Goal: Task Accomplishment & Management: Complete application form

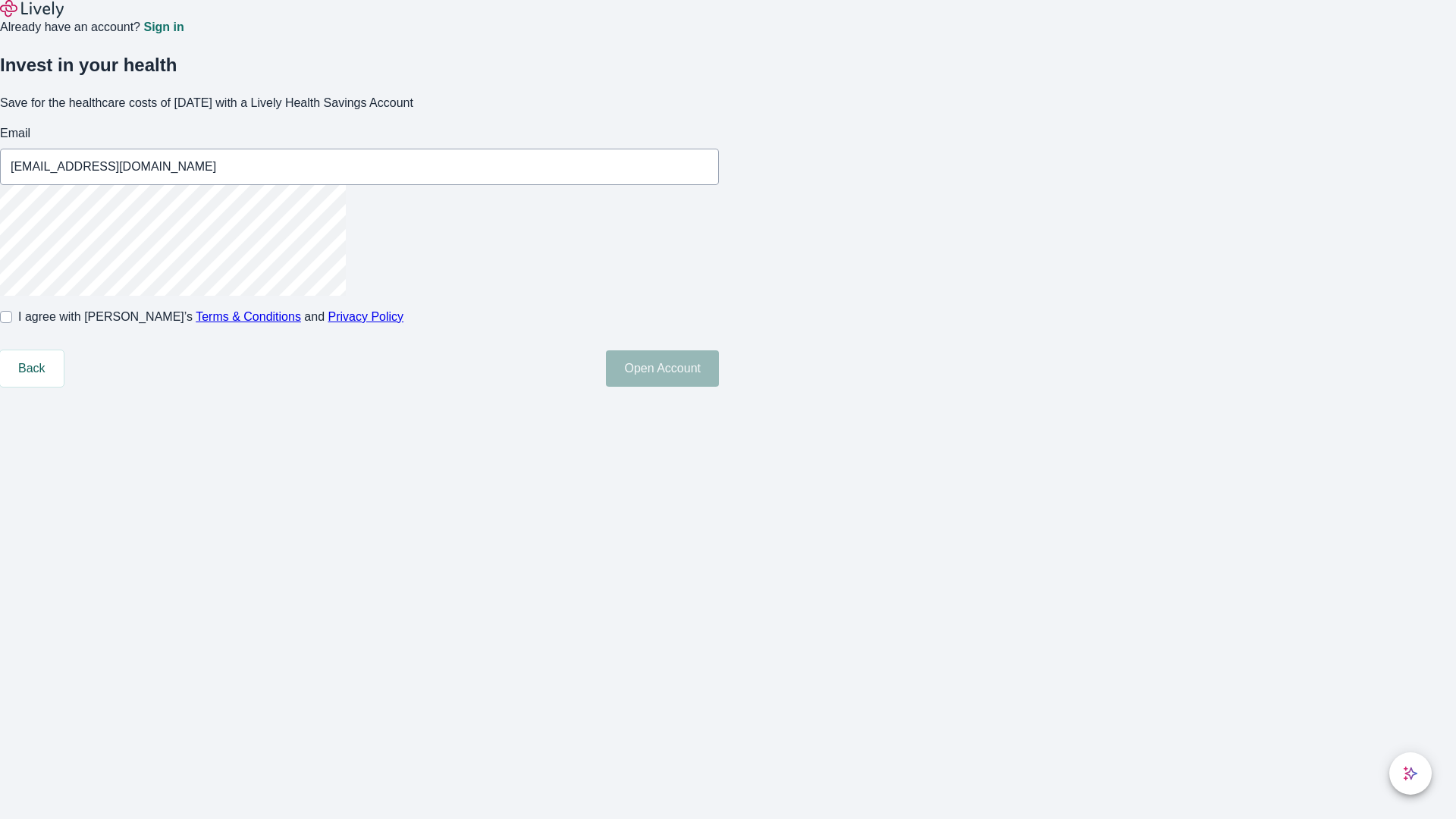
click at [12, 323] on input "I agree with Lively’s Terms & Conditions and Privacy Policy" at bounding box center [6, 316] width 12 height 12
checkbox input "true"
click at [719, 387] on button "Open Account" at bounding box center [662, 368] width 113 height 36
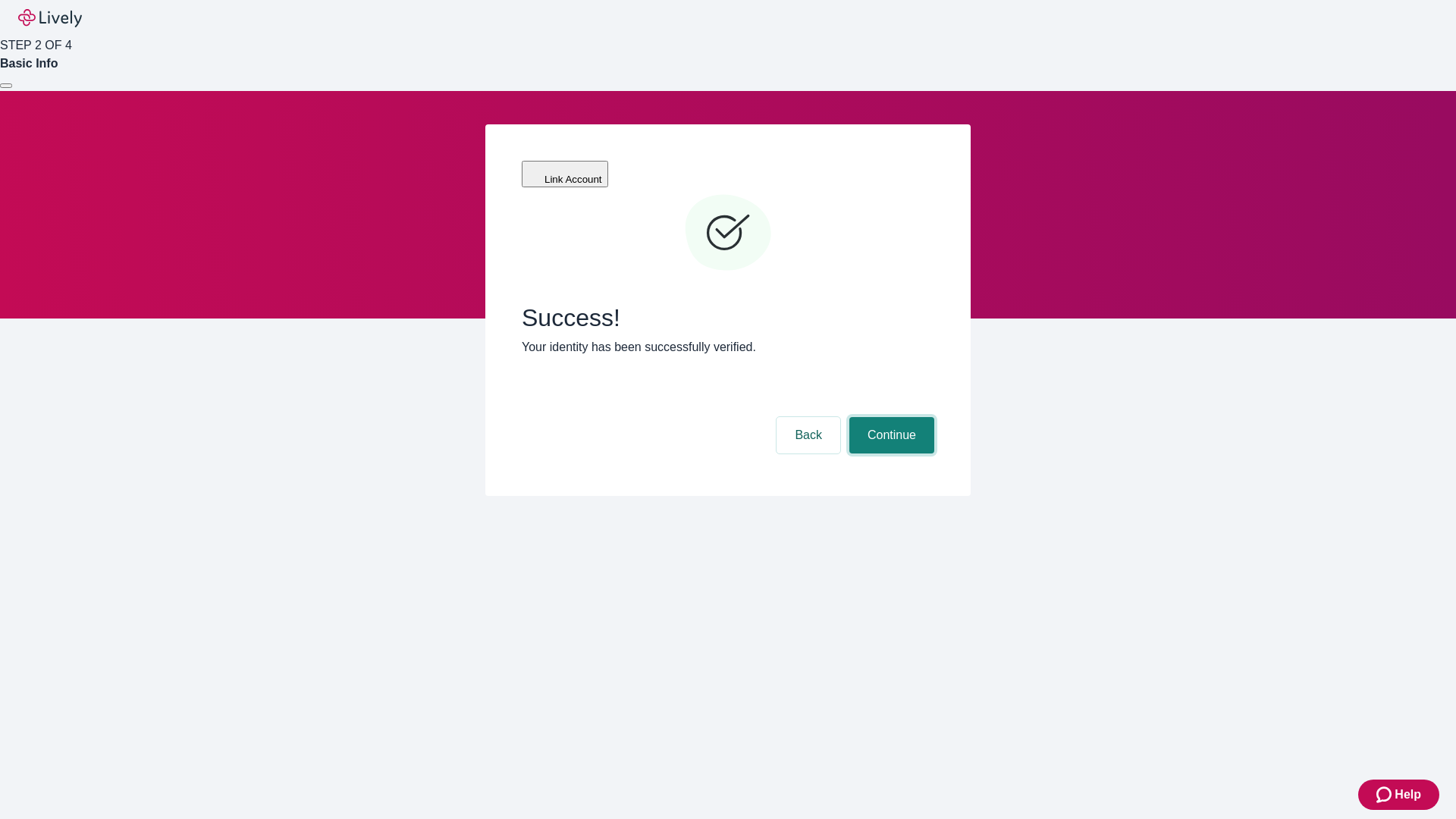
click at [889, 417] on button "Continue" at bounding box center [892, 435] width 85 height 36
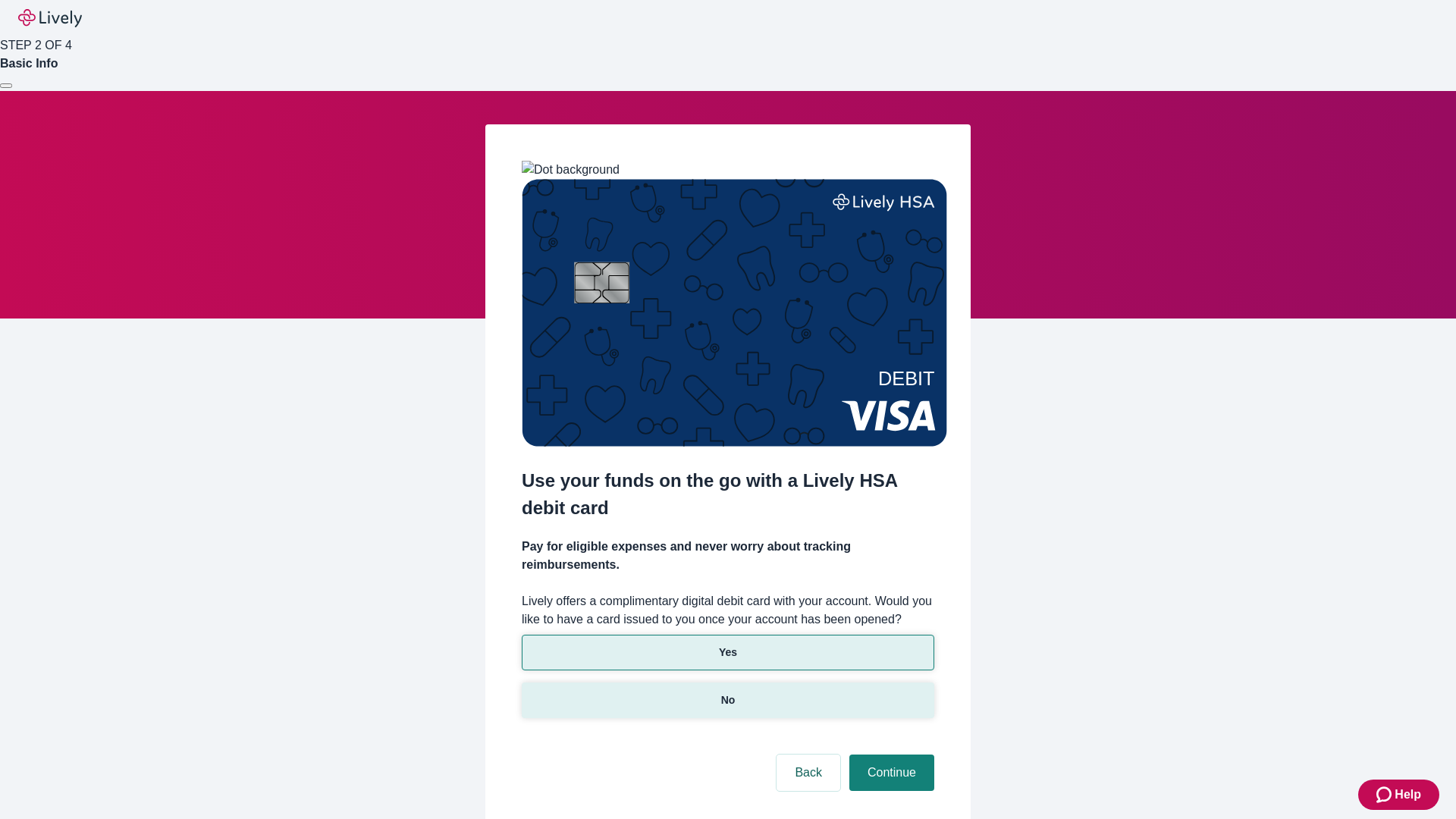
click at [727, 693] on p "No" at bounding box center [728, 701] width 14 height 16
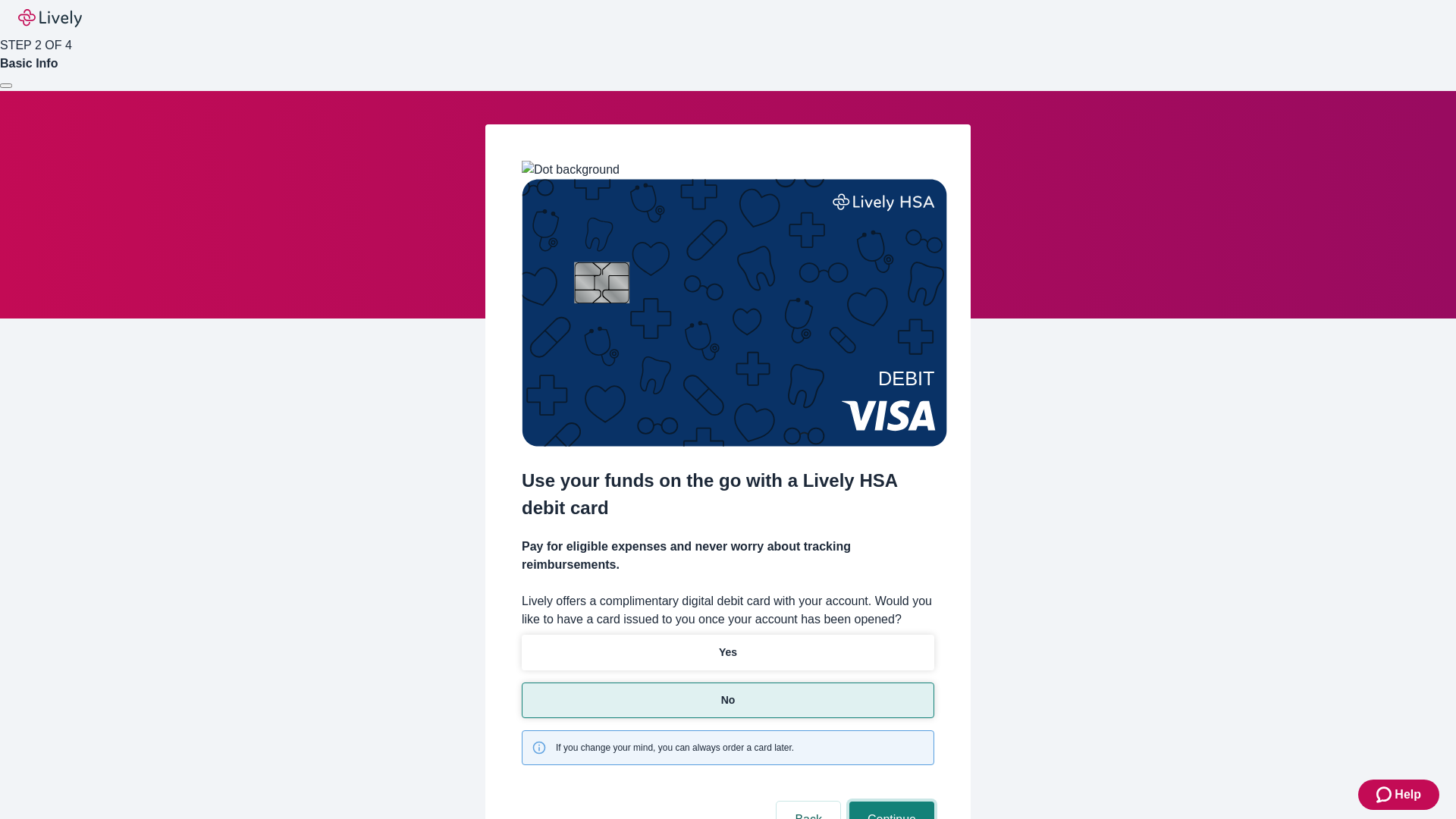
click at [889, 802] on button "Continue" at bounding box center [892, 820] width 85 height 36
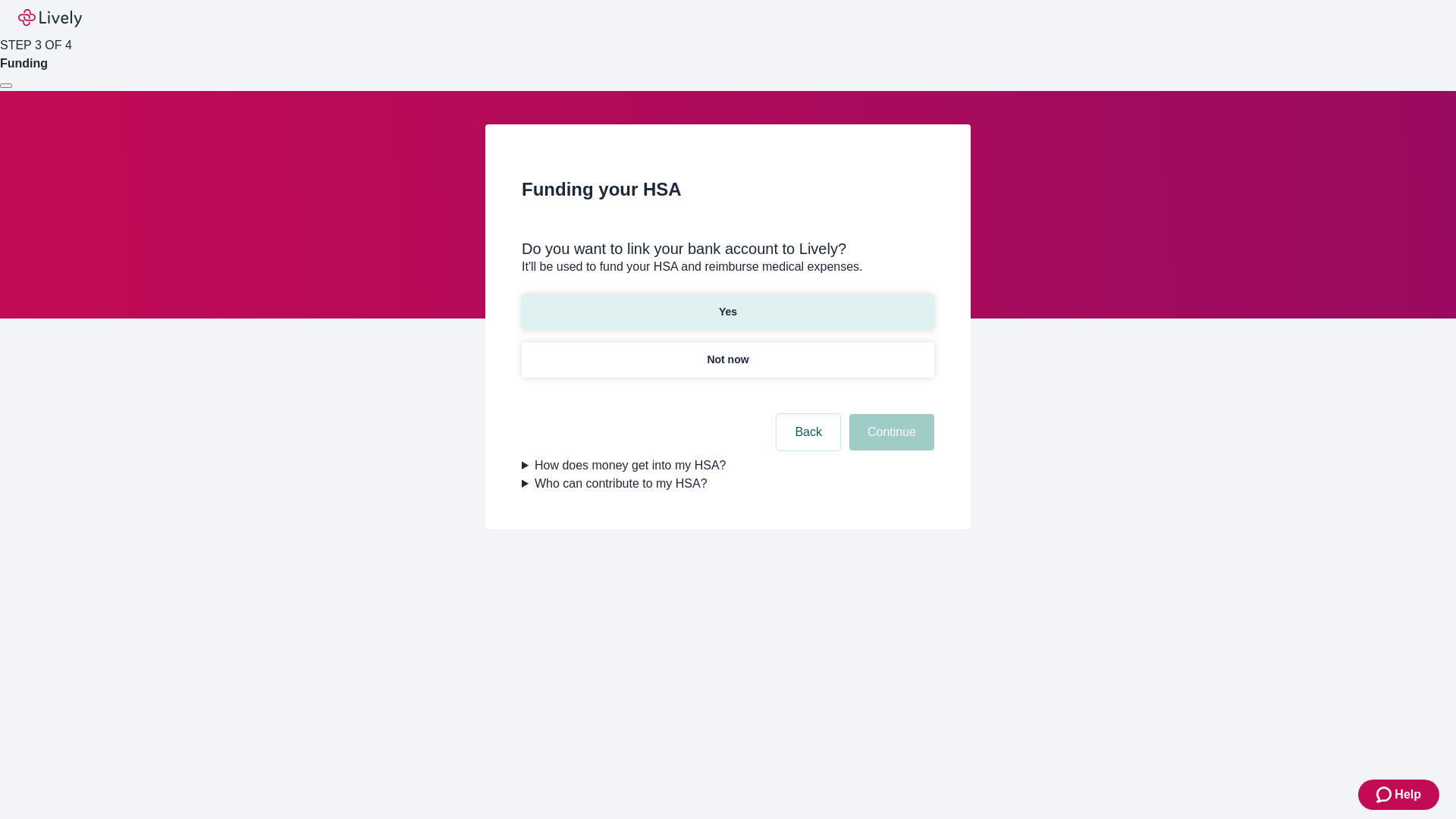
click at [727, 304] on p "Yes" at bounding box center [728, 312] width 19 height 16
click at [889, 414] on button "Continue" at bounding box center [892, 432] width 85 height 36
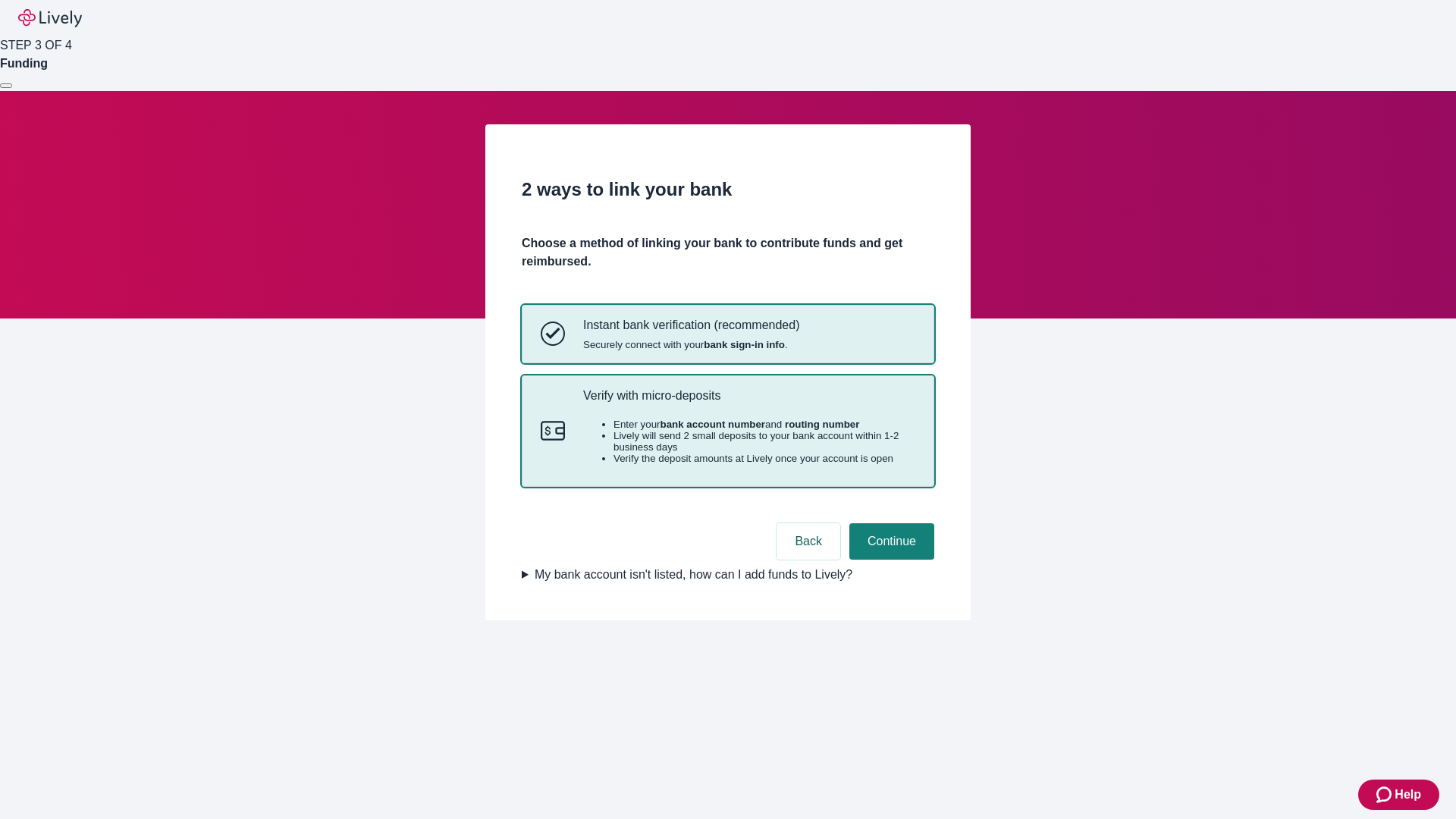
click at [749, 403] on p "Verify with micro-deposits" at bounding box center [749, 395] width 332 height 14
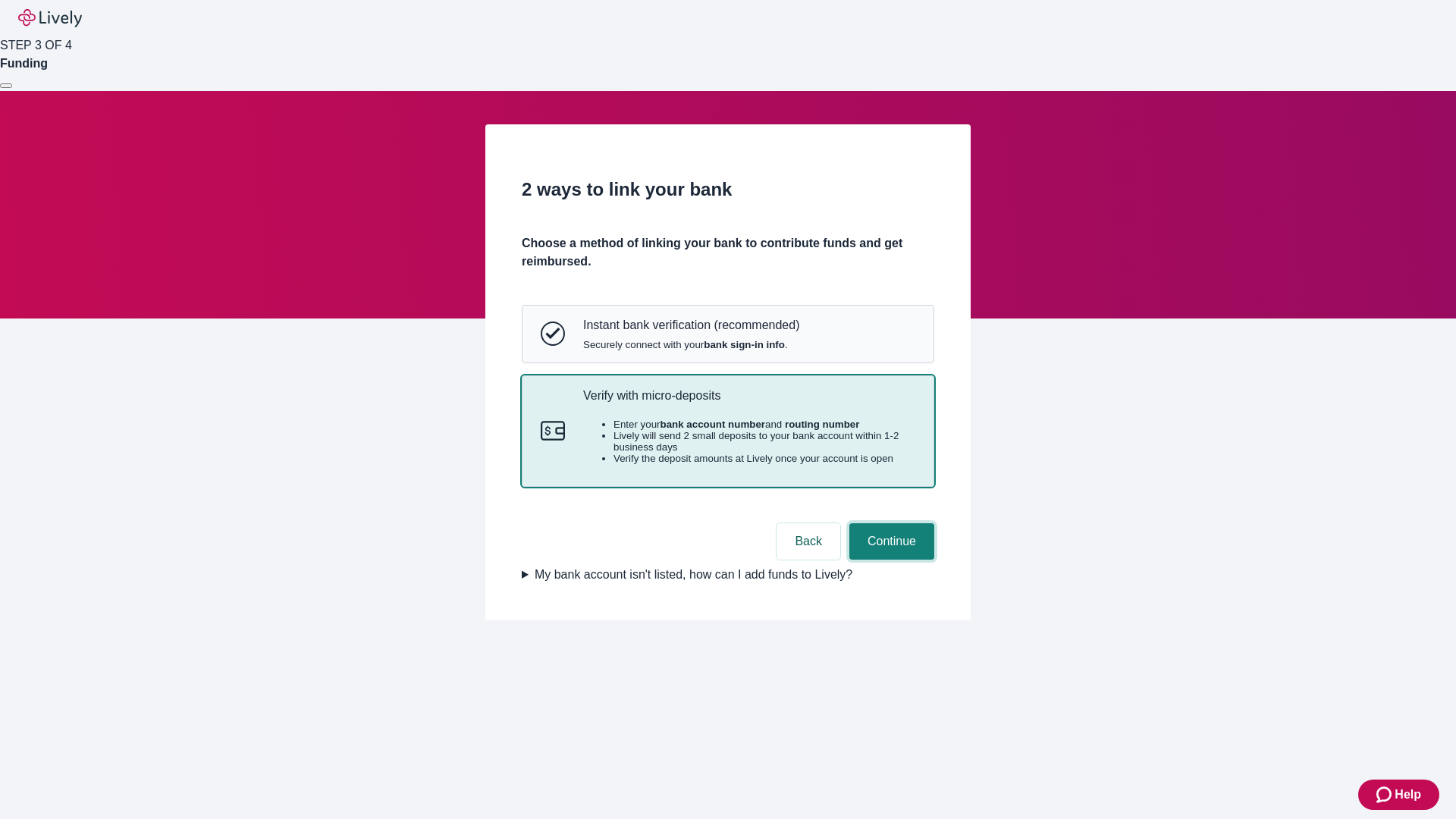
click at [889, 560] on button "Continue" at bounding box center [892, 541] width 85 height 36
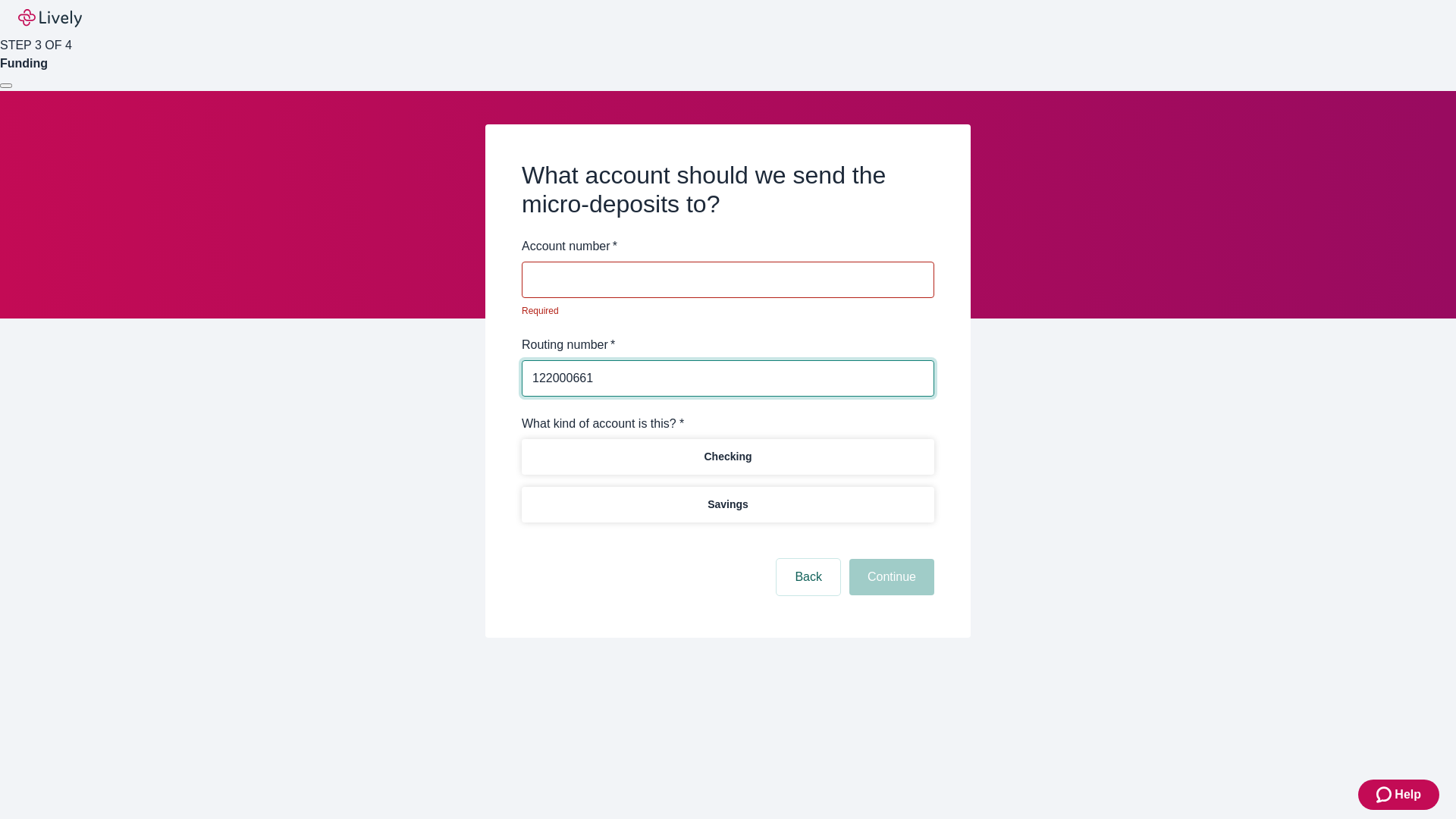
type input "122000661"
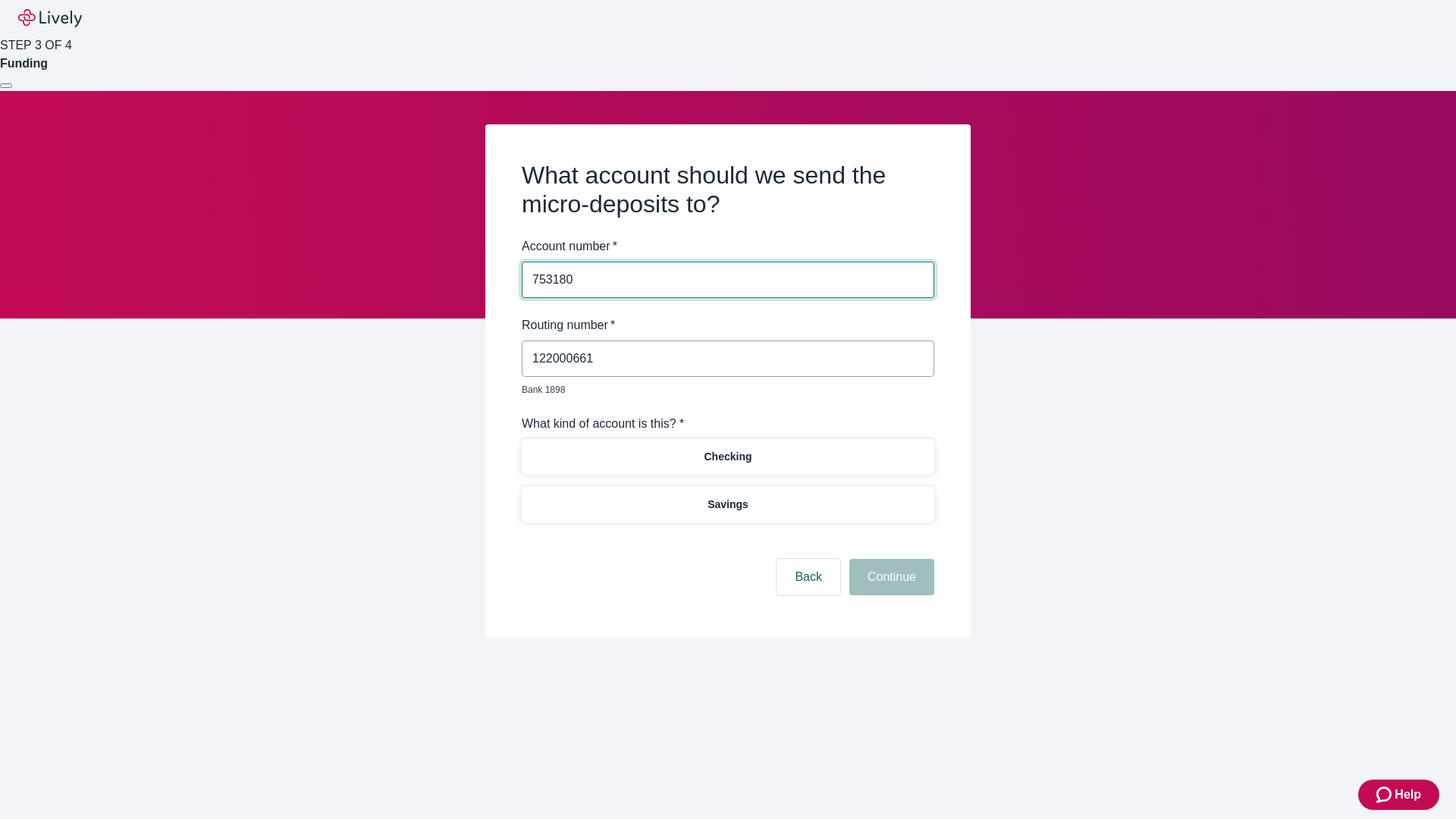
type input "753180"
click at [727, 449] on p "Checking" at bounding box center [727, 457] width 47 height 16
click at [889, 560] on button "Continue" at bounding box center [892, 577] width 85 height 36
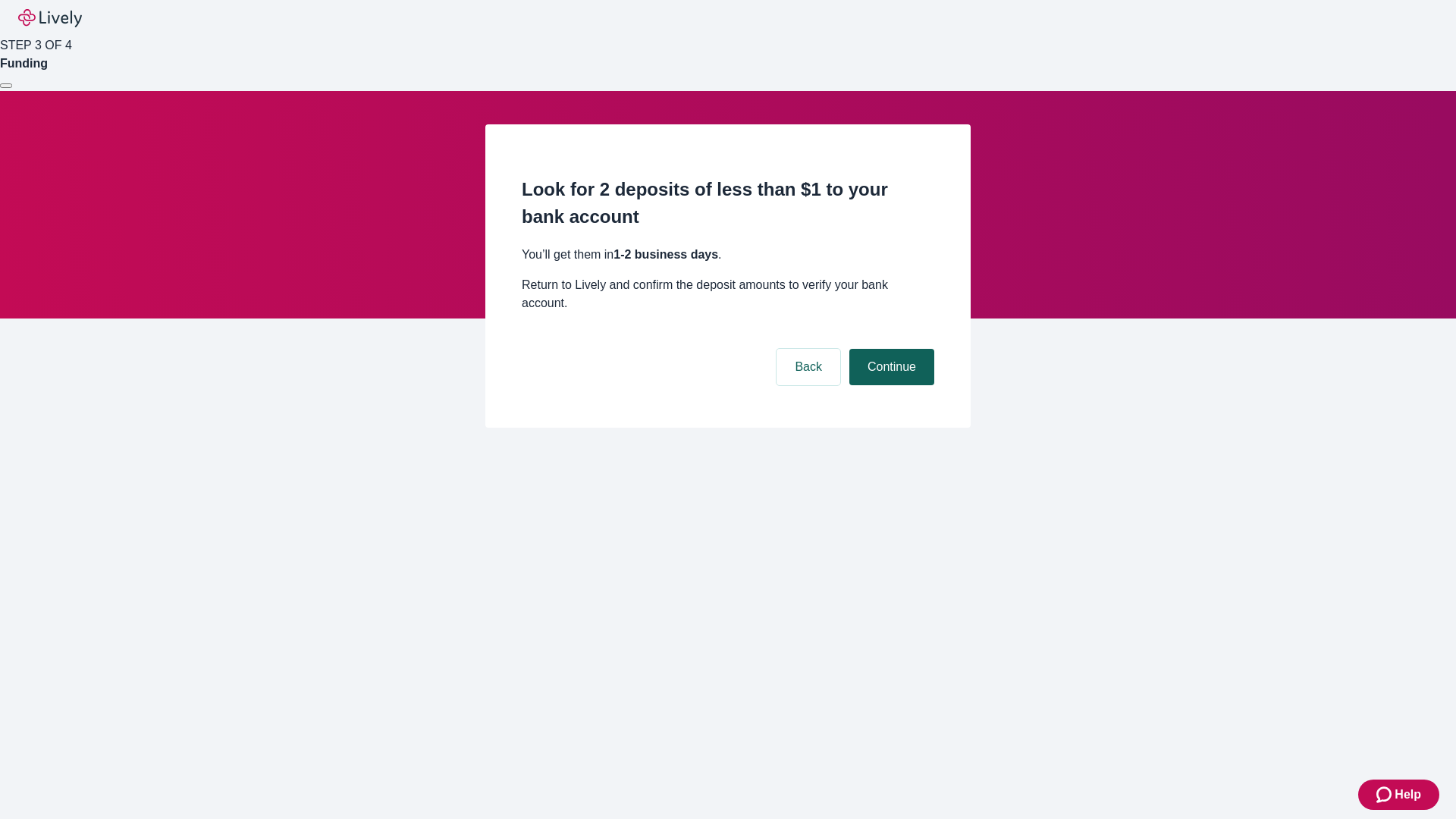
click at [889, 349] on button "Continue" at bounding box center [892, 366] width 85 height 36
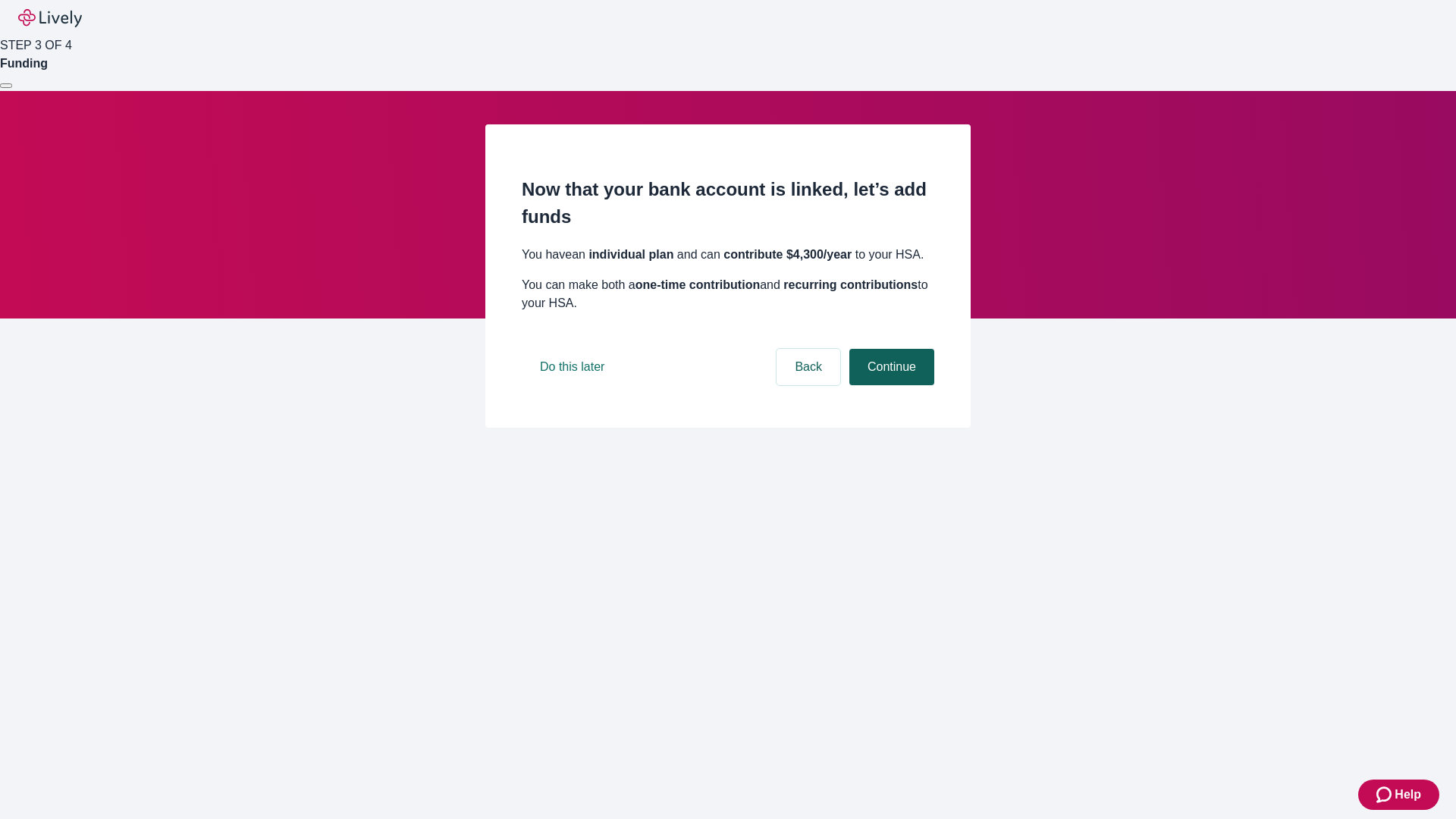
click at [889, 386] on button "Continue" at bounding box center [892, 366] width 85 height 36
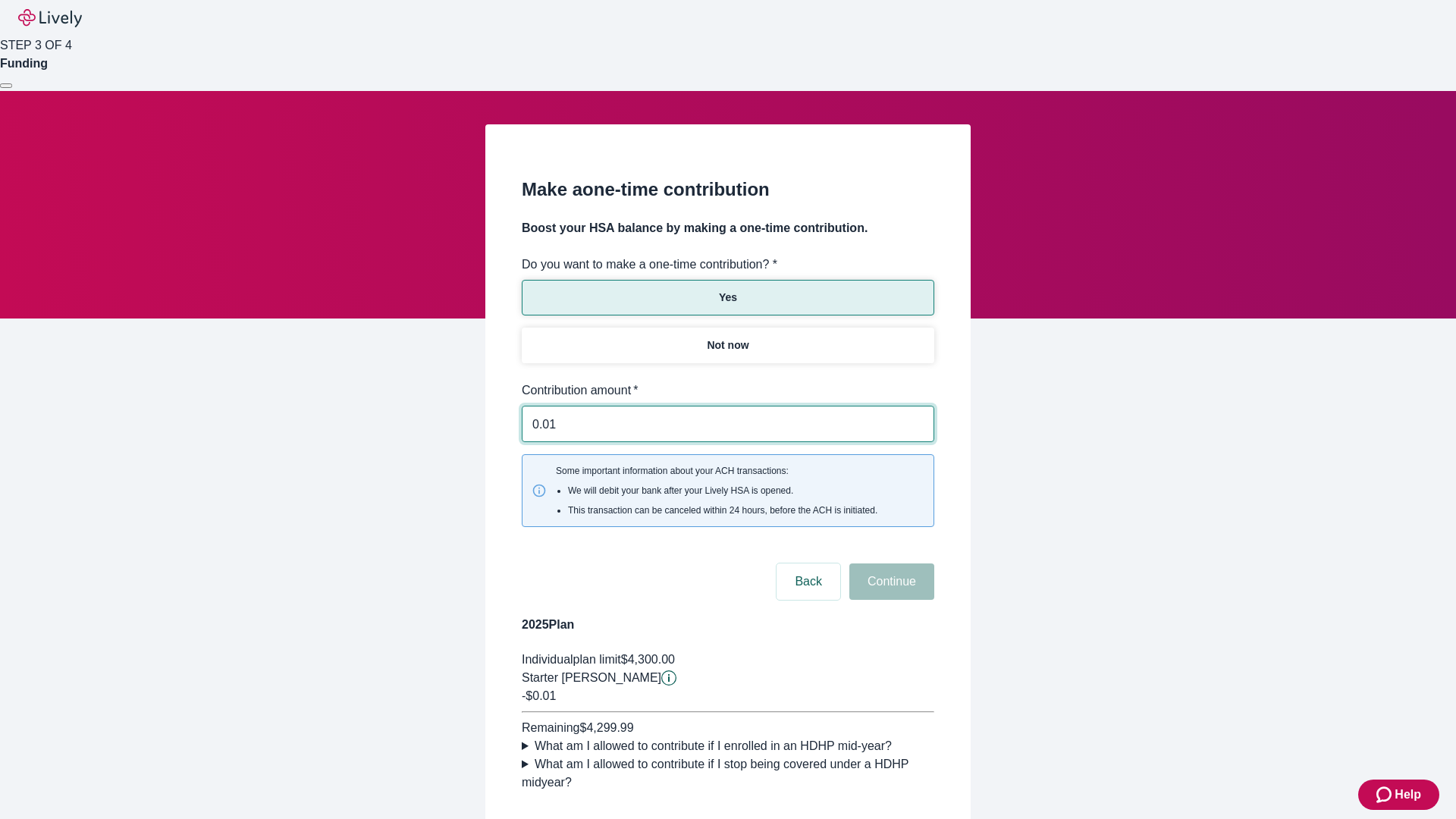
type input "0.01"
click at [889, 564] on button "Continue" at bounding box center [892, 581] width 85 height 36
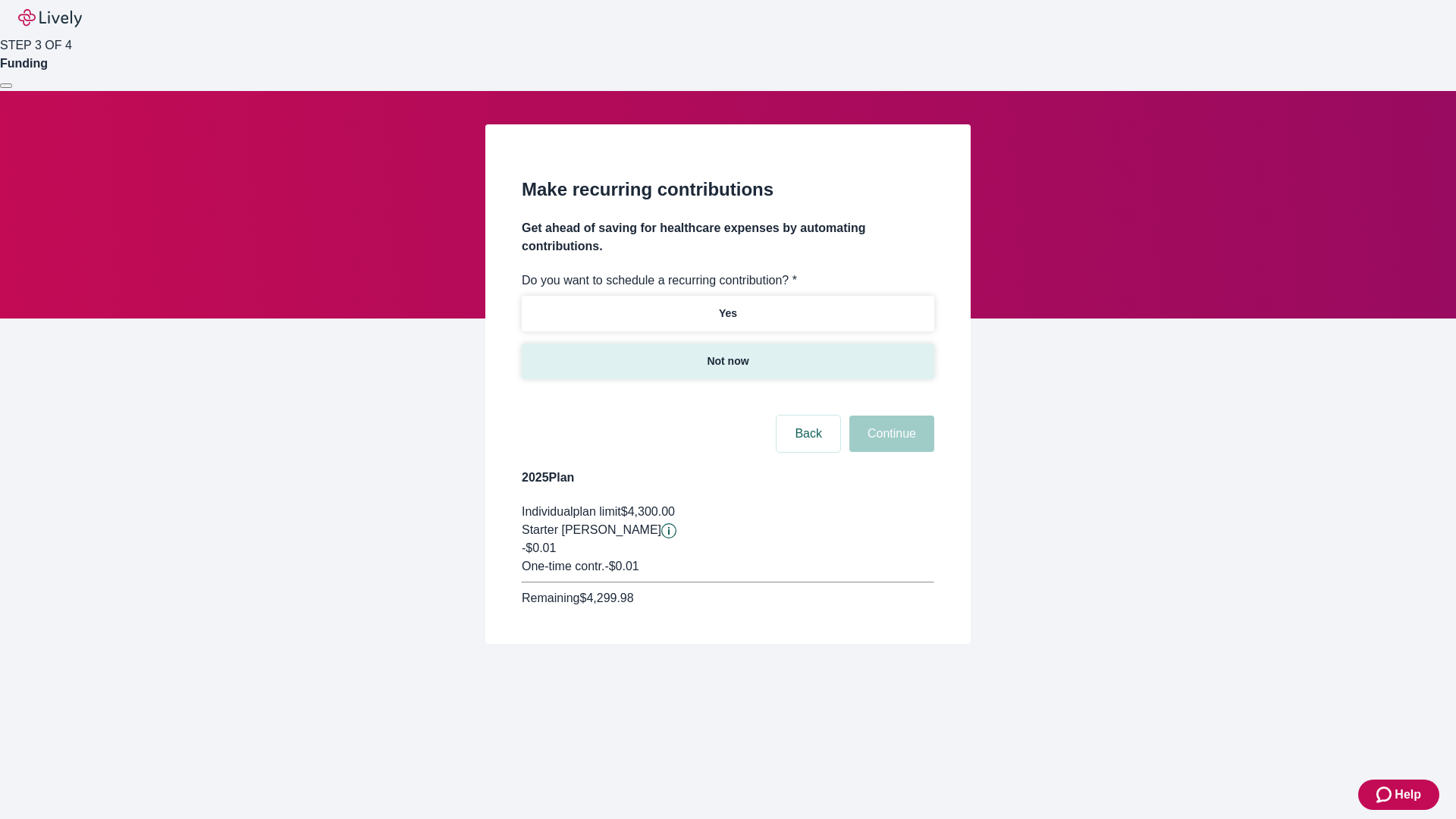
click at [727, 354] on p "Not now" at bounding box center [728, 362] width 42 height 16
click at [889, 416] on button "Continue" at bounding box center [892, 433] width 85 height 36
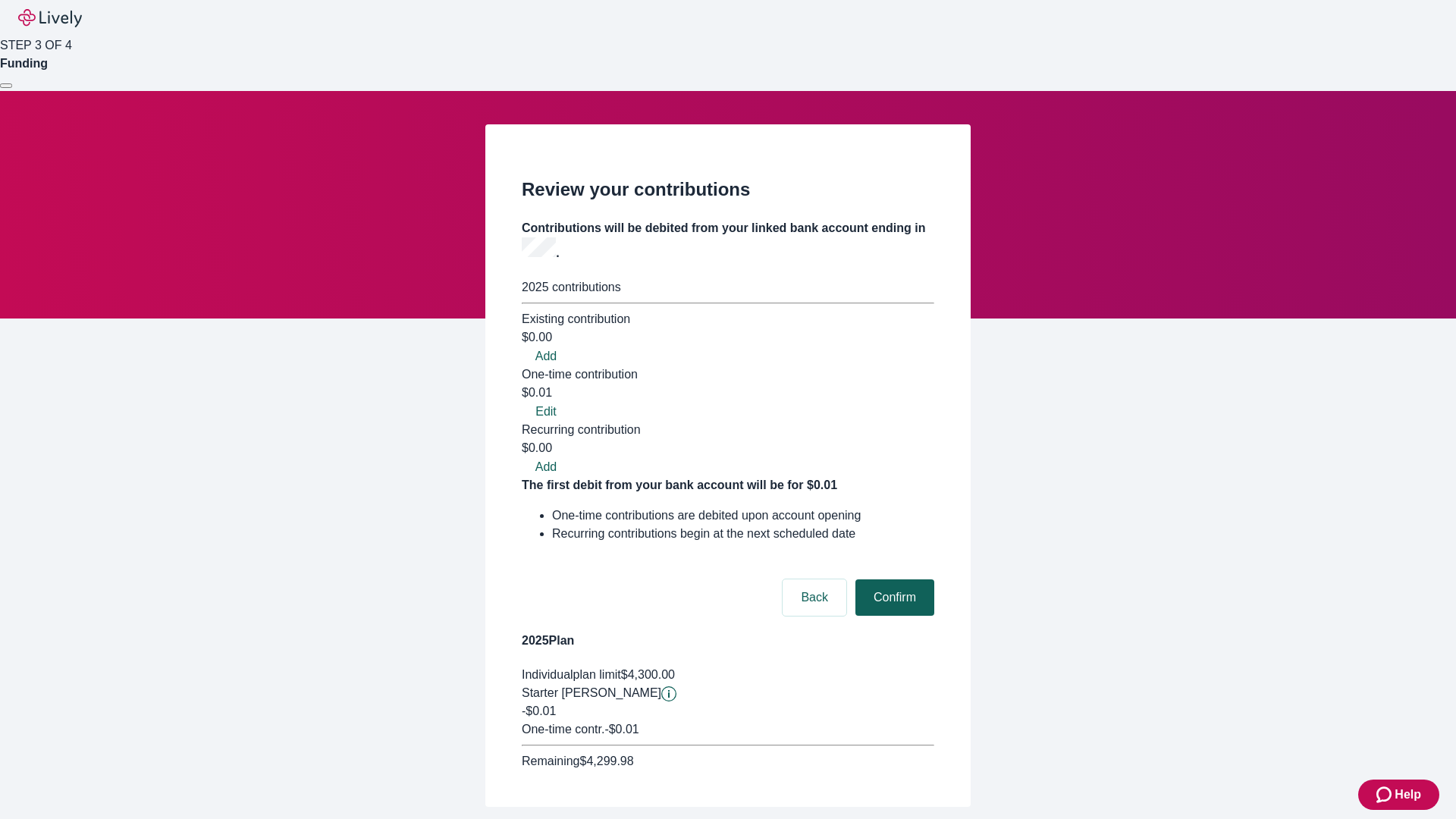
click at [893, 580] on button "Confirm" at bounding box center [895, 598] width 79 height 36
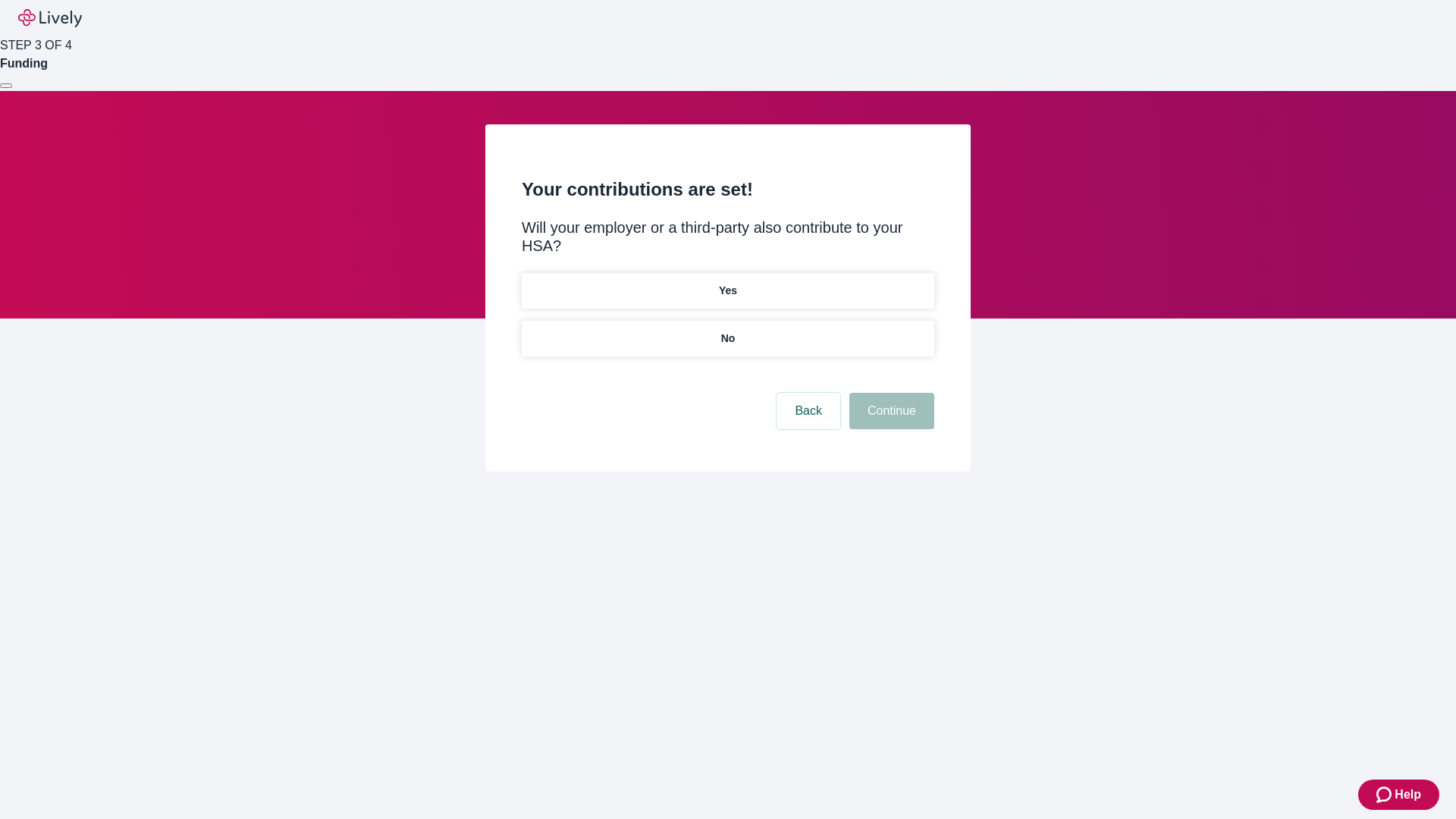
click at [727, 331] on p "No" at bounding box center [728, 339] width 14 height 16
click at [889, 393] on button "Continue" at bounding box center [892, 411] width 85 height 36
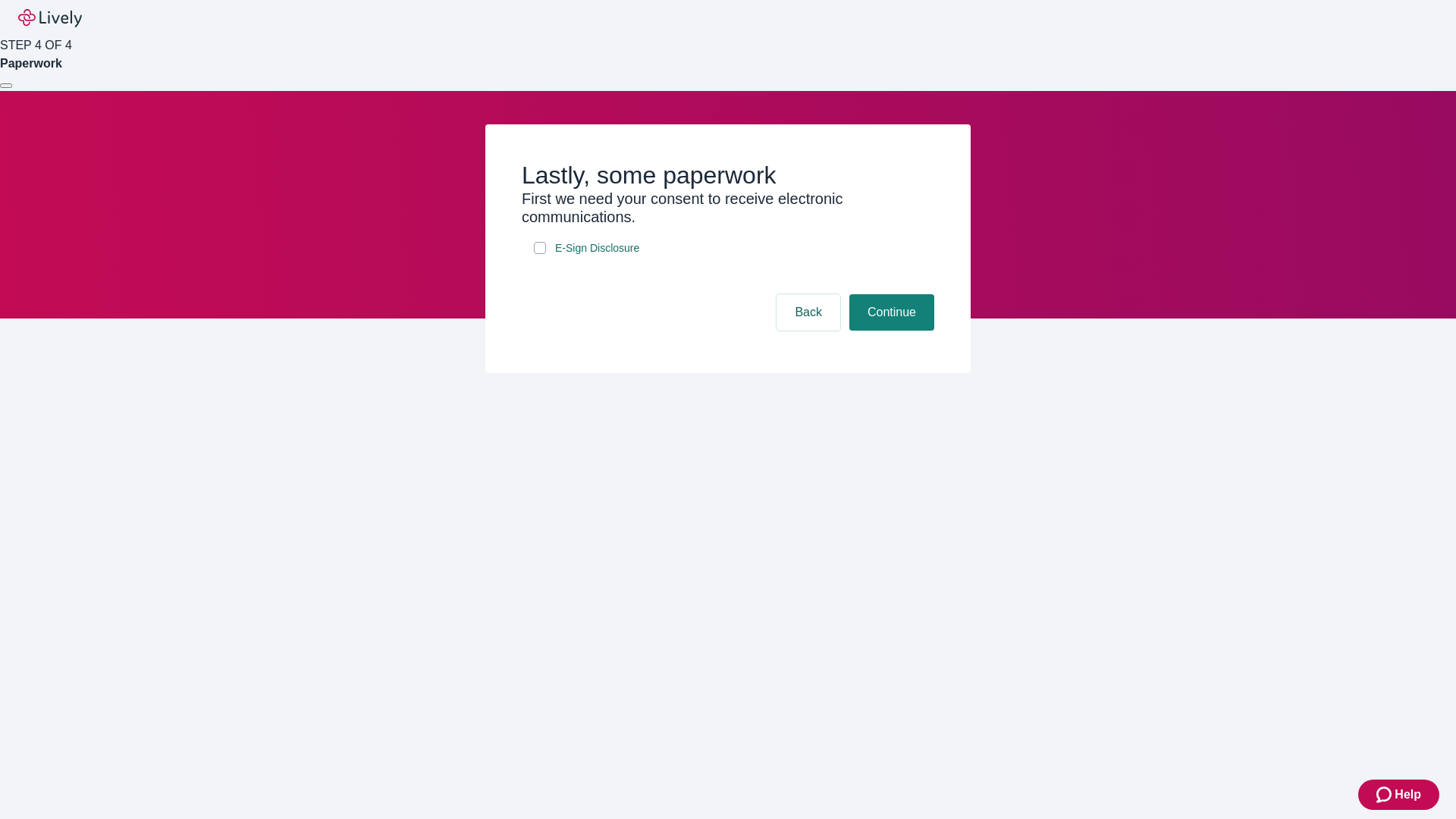
click at [540, 254] on input "E-Sign Disclosure" at bounding box center [539, 247] width 12 height 12
checkbox input "true"
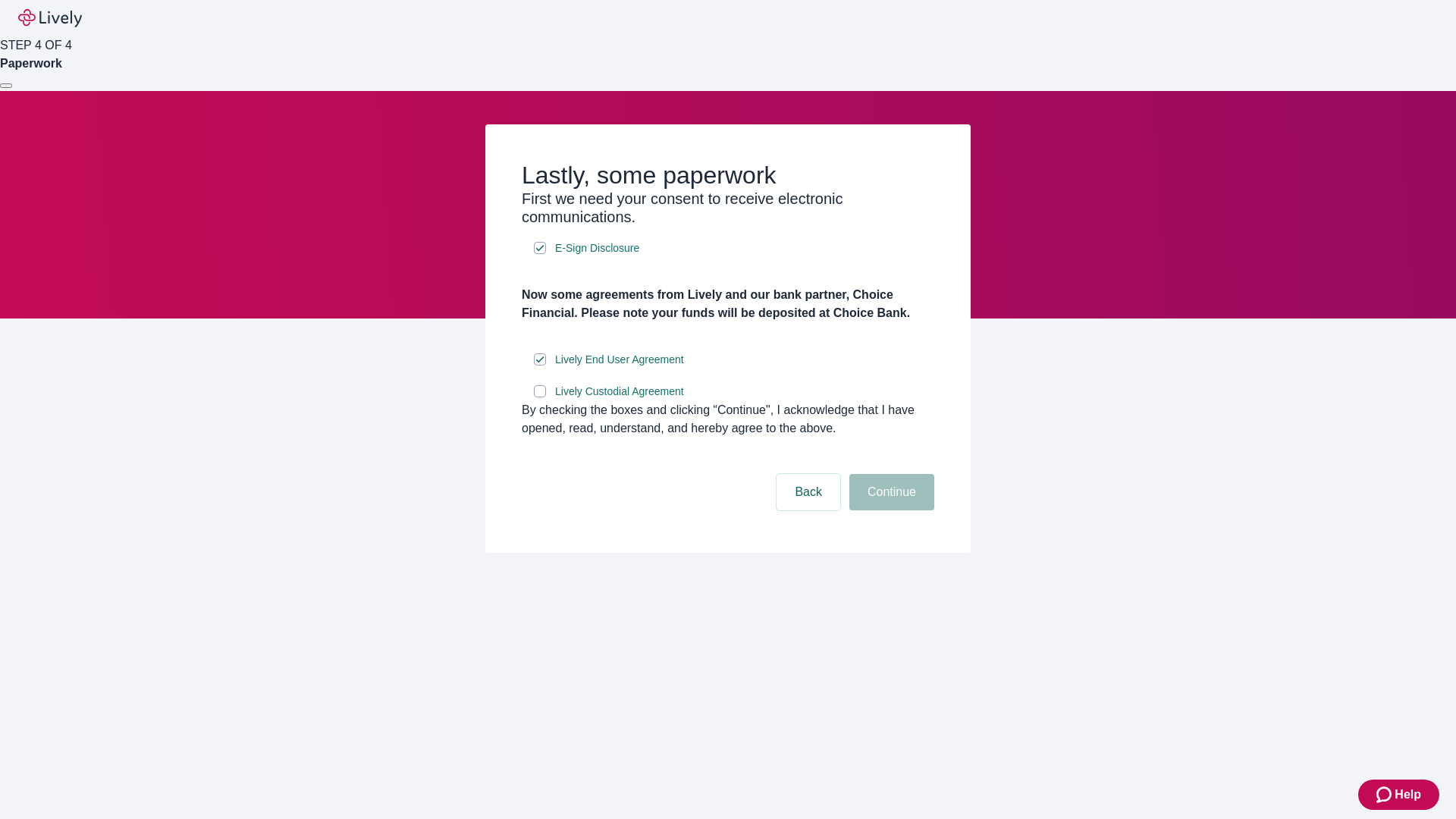
click at [540, 398] on input "Lively Custodial Agreement" at bounding box center [539, 391] width 12 height 12
checkbox input "true"
click at [889, 511] on button "Continue" at bounding box center [892, 492] width 85 height 36
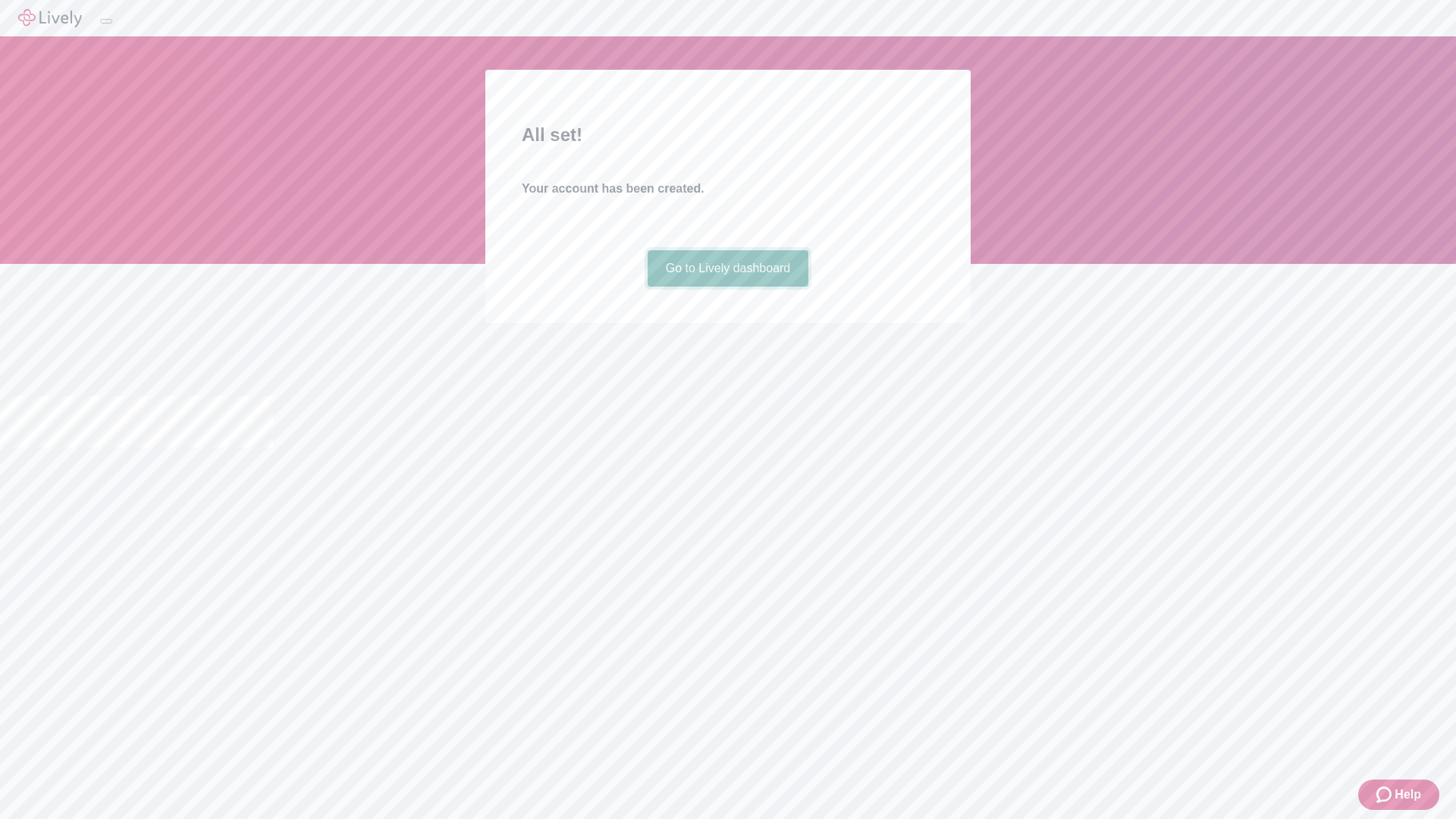
click at [727, 287] on link "Go to Lively dashboard" at bounding box center [728, 268] width 162 height 36
